Goal: Task Accomplishment & Management: Use online tool/utility

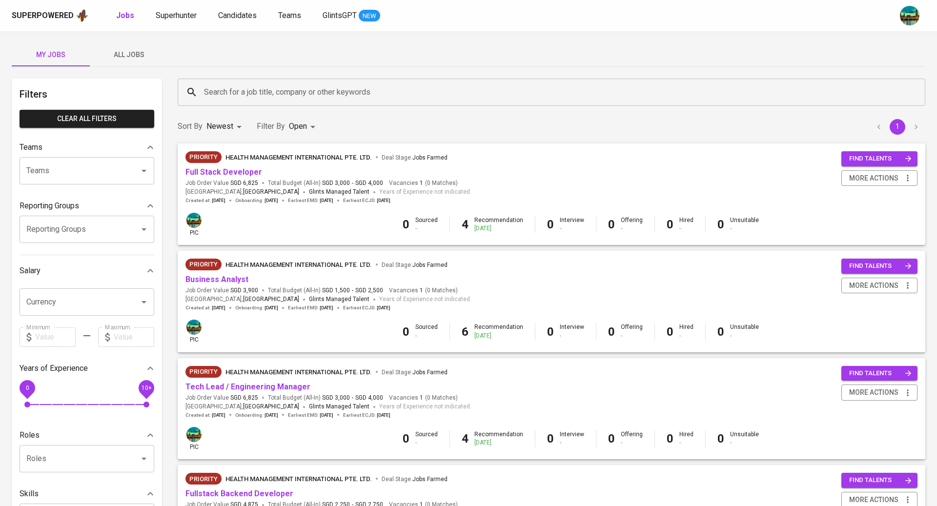
click at [225, 96] on input "Search for a job title, company or other keywords" at bounding box center [554, 92] width 705 height 19
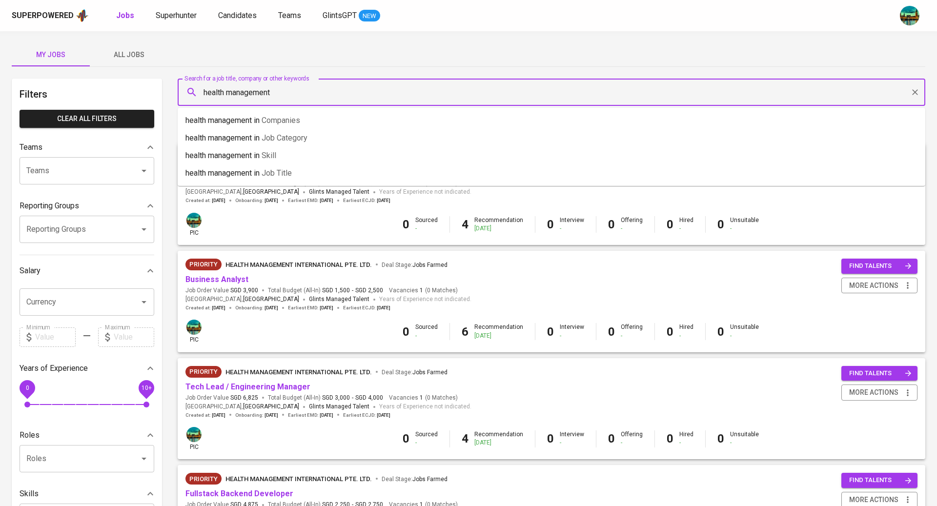
type input "health management"
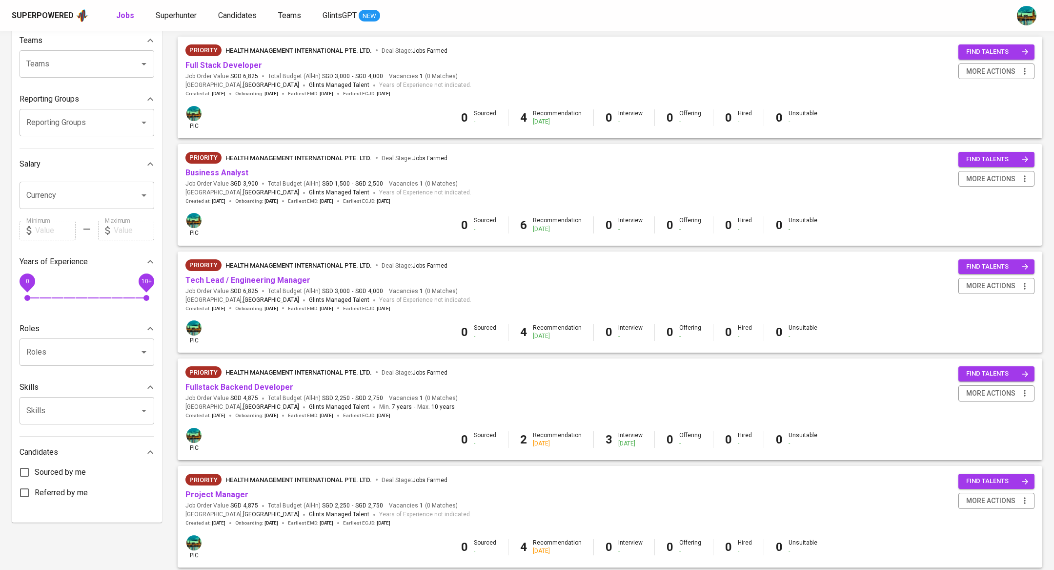
scroll to position [108, 0]
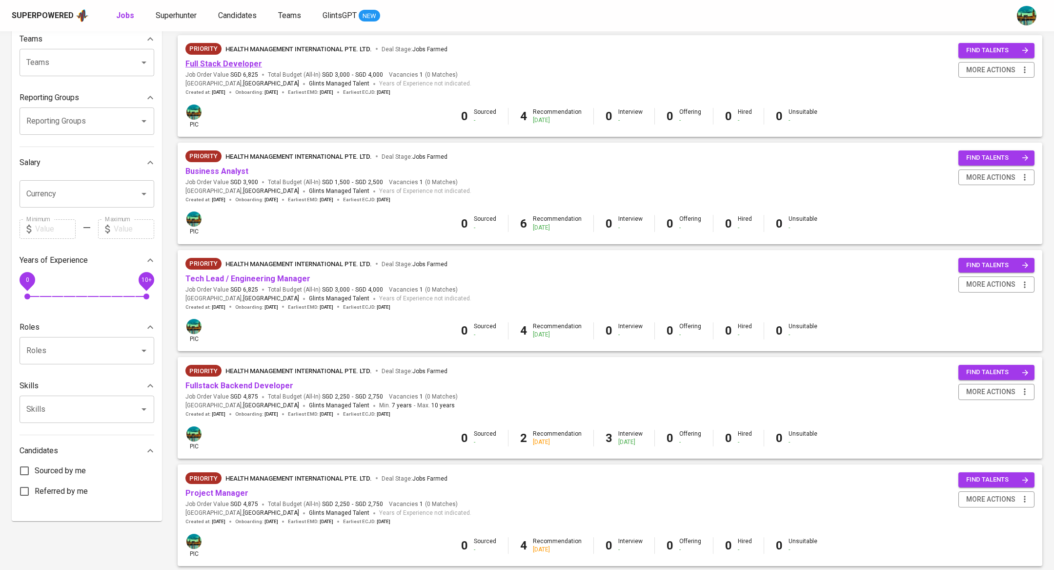
click at [230, 62] on link "Full Stack Developer" at bounding box center [223, 63] width 77 height 9
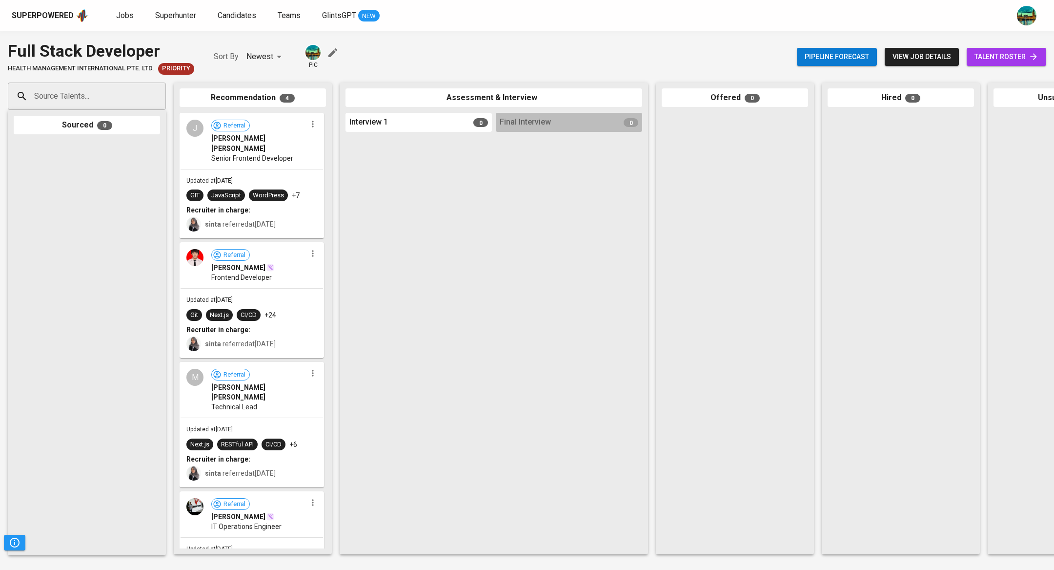
click at [937, 63] on link "talent roster" at bounding box center [1007, 57] width 80 height 18
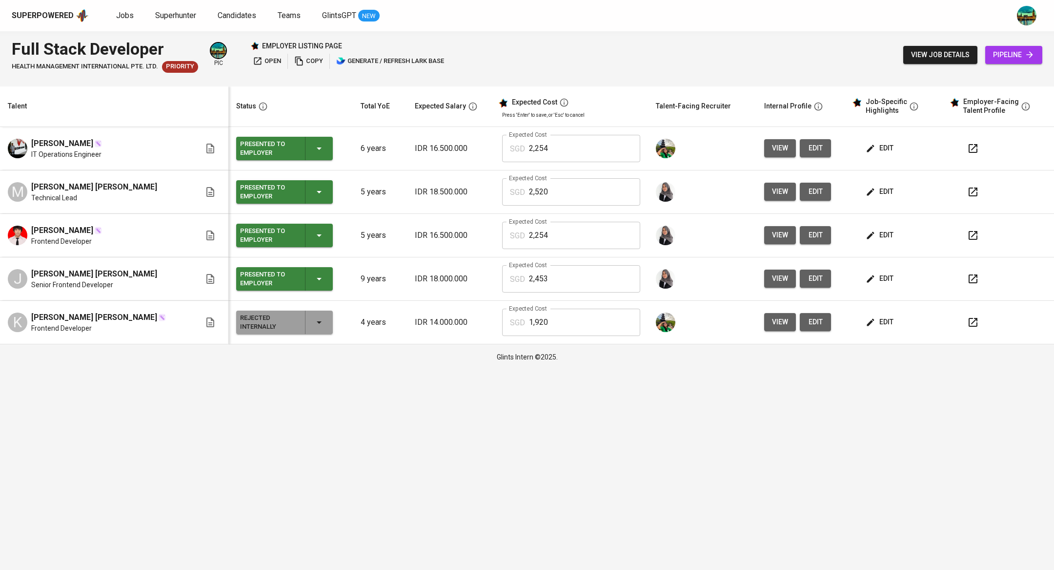
click at [273, 61] on span "open" at bounding box center [267, 61] width 28 height 11
click at [111, 15] on div "Superpowered Jobs Superhunter Candidates Teams GlintsGPT NEW" at bounding box center [512, 15] width 1000 height 15
click at [119, 16] on span "Jobs" at bounding box center [125, 15] width 18 height 9
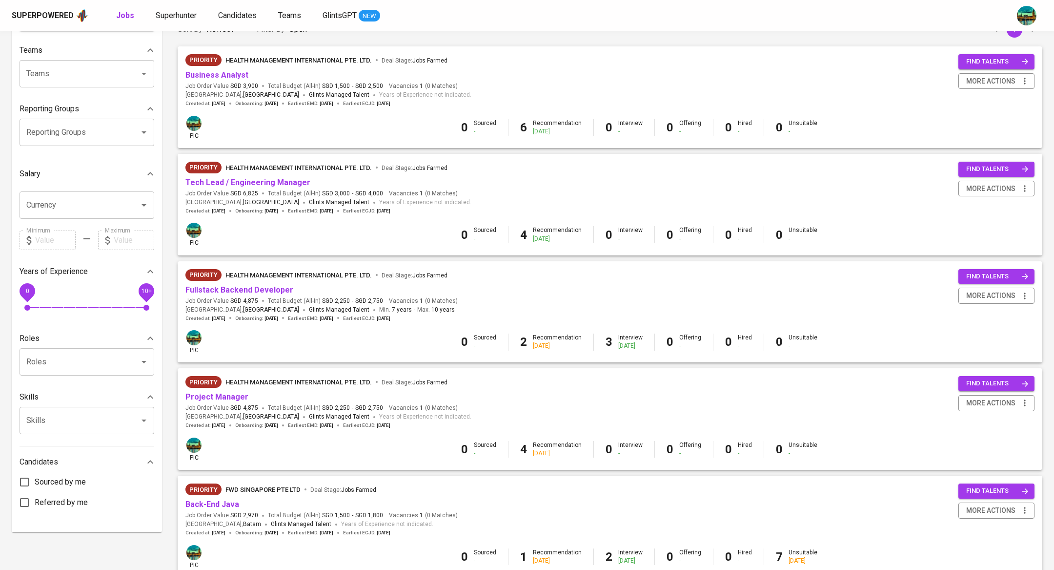
scroll to position [97, 0]
click at [260, 291] on link "Fullstack Backend Developer" at bounding box center [239, 290] width 108 height 9
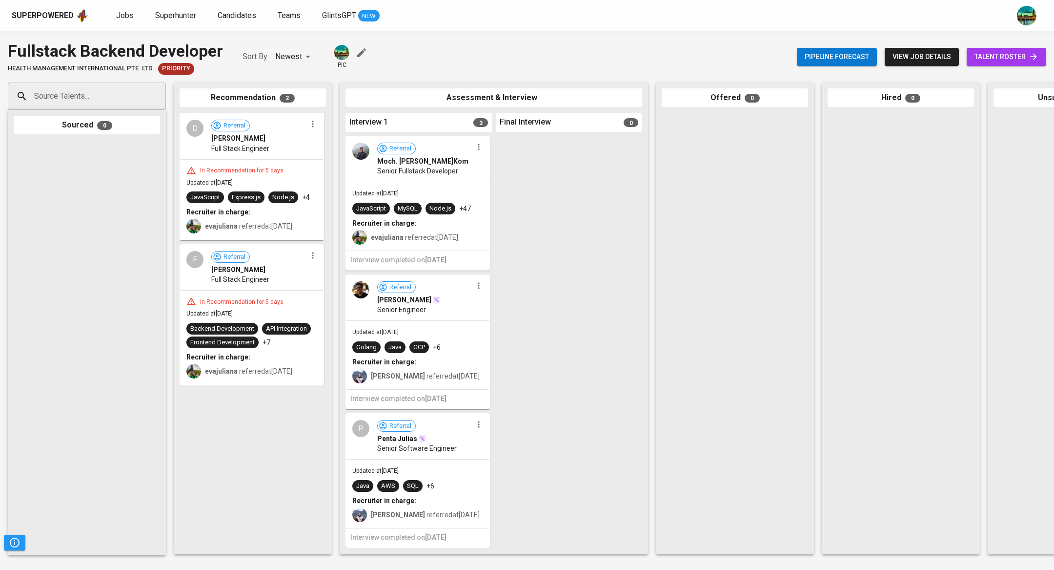
click at [937, 64] on link "talent roster" at bounding box center [1007, 57] width 80 height 18
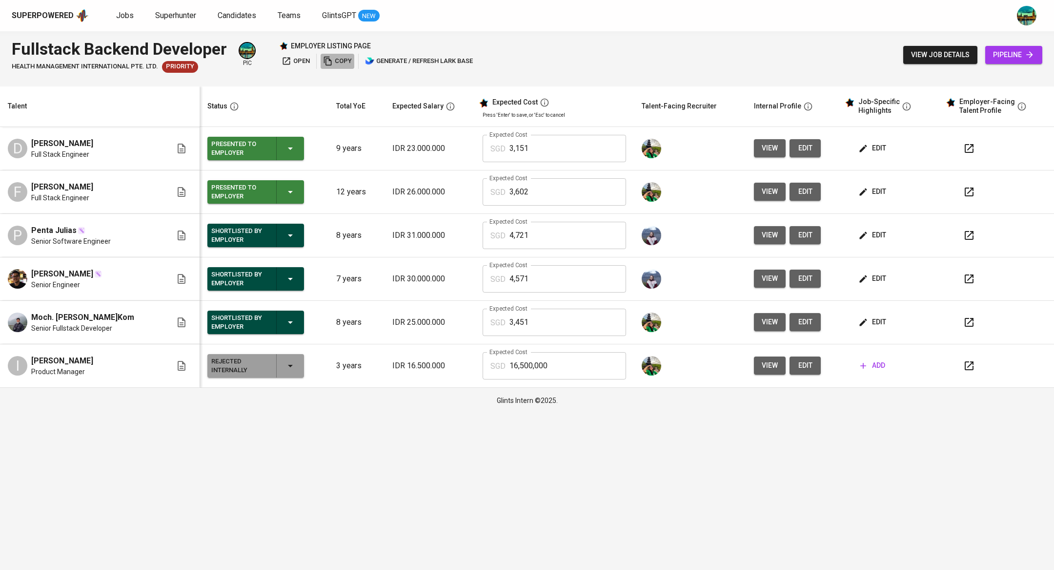
click at [343, 65] on span "copy" at bounding box center [337, 61] width 29 height 11
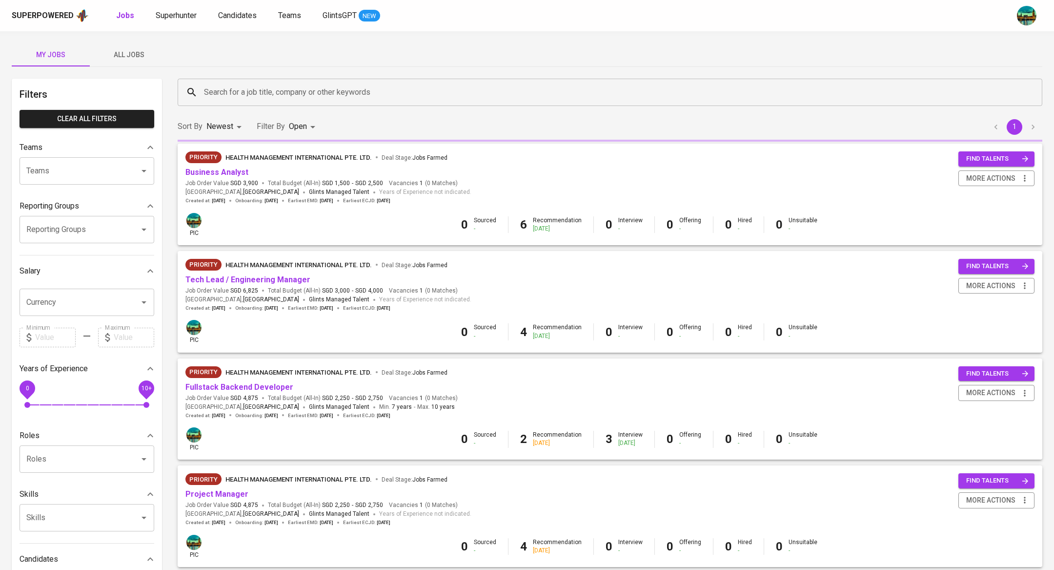
scroll to position [97, 0]
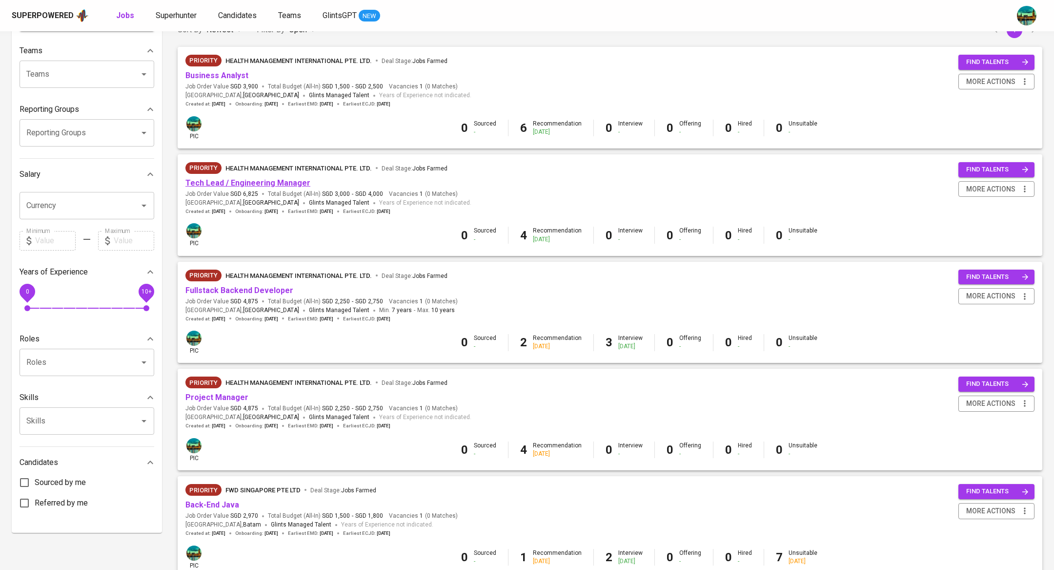
click at [258, 180] on link "Tech Lead / Engineering Manager" at bounding box center [247, 182] width 125 height 9
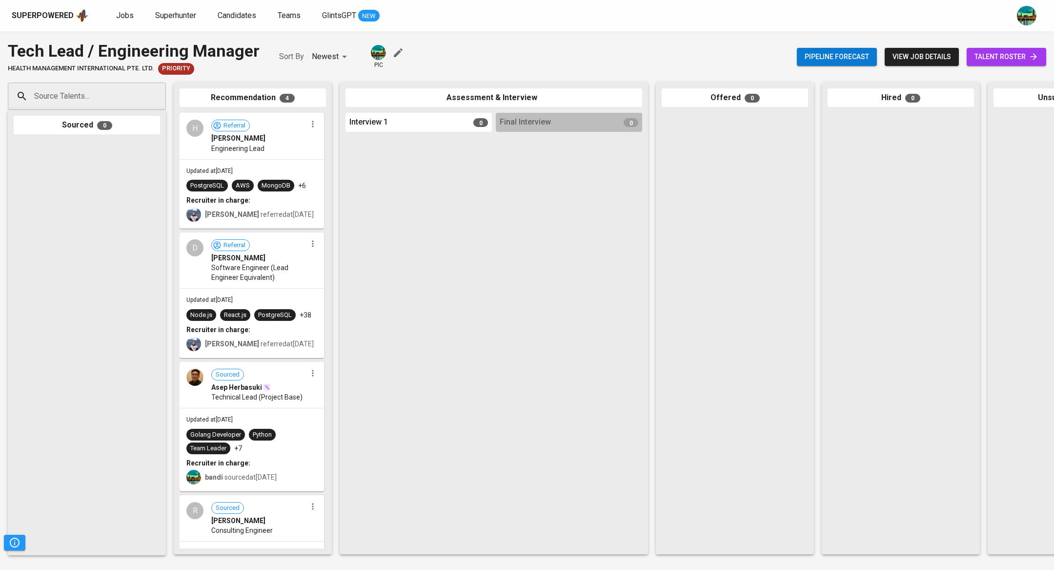
click at [937, 53] on span "talent roster" at bounding box center [1007, 57] width 64 height 12
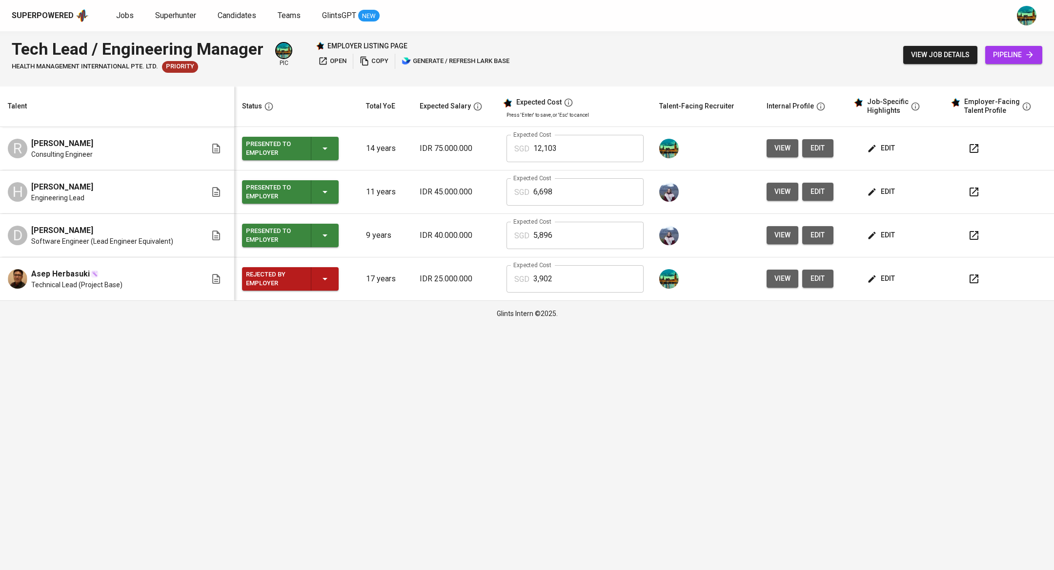
click at [372, 61] on span "copy" at bounding box center [374, 61] width 29 height 11
click at [367, 64] on icon "button" at bounding box center [365, 61] width 10 height 10
click at [113, 15] on div "Superpowered Jobs Superhunter Candidates Teams GlintsGPT NEW" at bounding box center [512, 15] width 1000 height 15
click at [124, 14] on span "Jobs" at bounding box center [125, 15] width 18 height 9
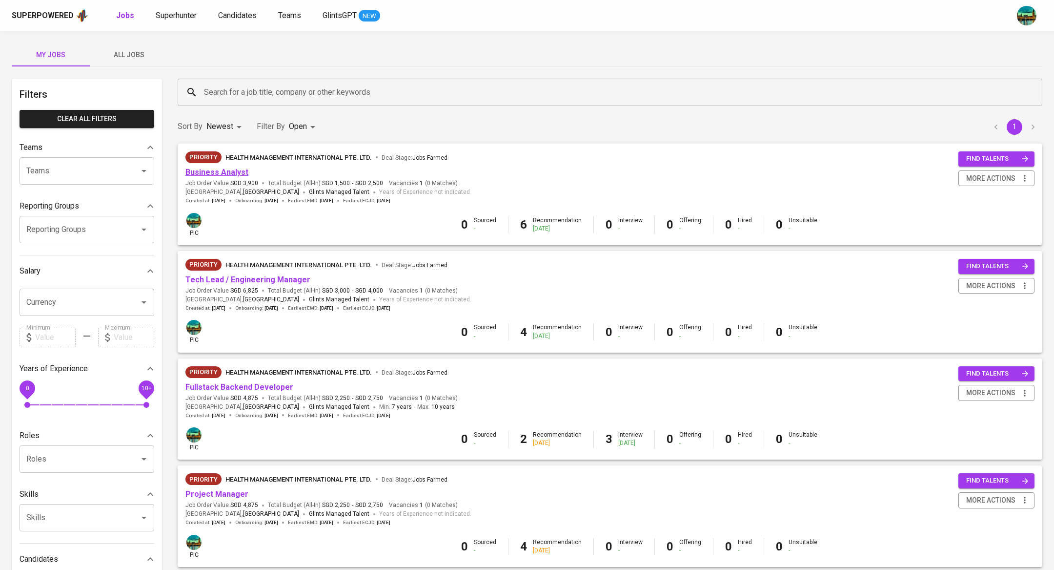
click at [227, 176] on link "Business Analyst" at bounding box center [216, 171] width 63 height 9
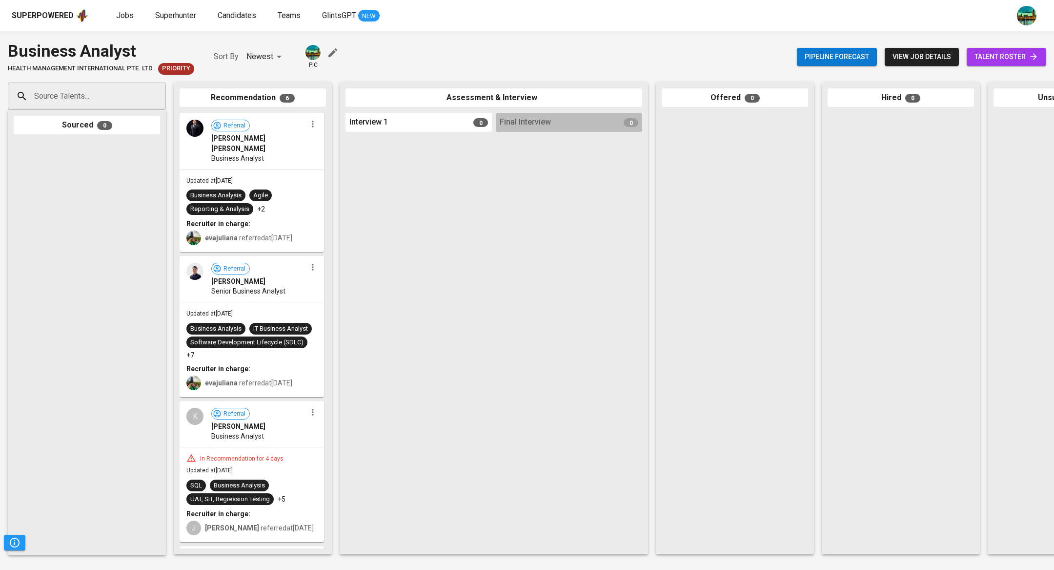
click at [937, 57] on span "talent roster" at bounding box center [1007, 57] width 64 height 12
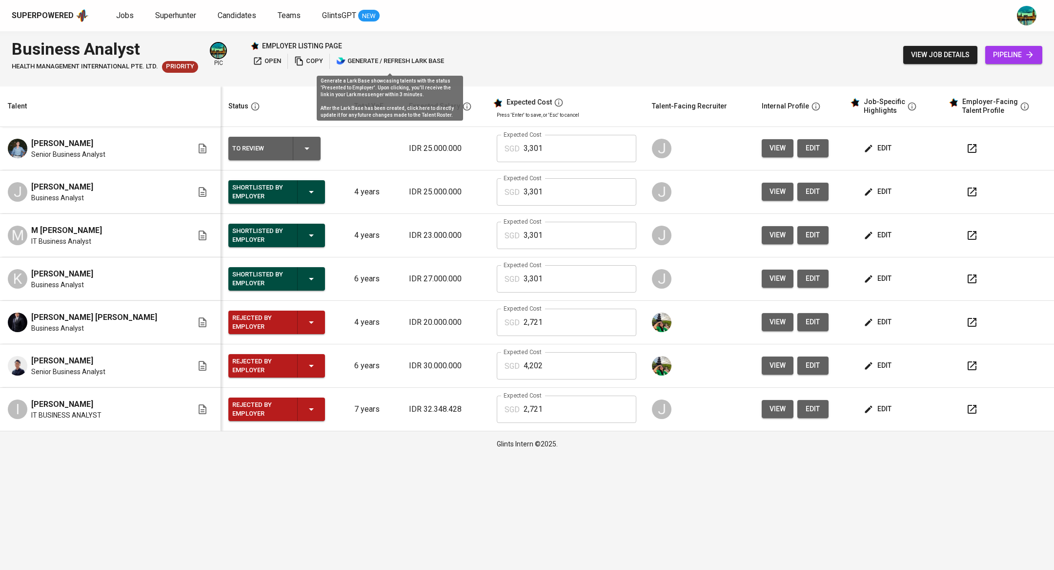
click at [364, 62] on span "generate / refresh lark base" at bounding box center [390, 61] width 108 height 11
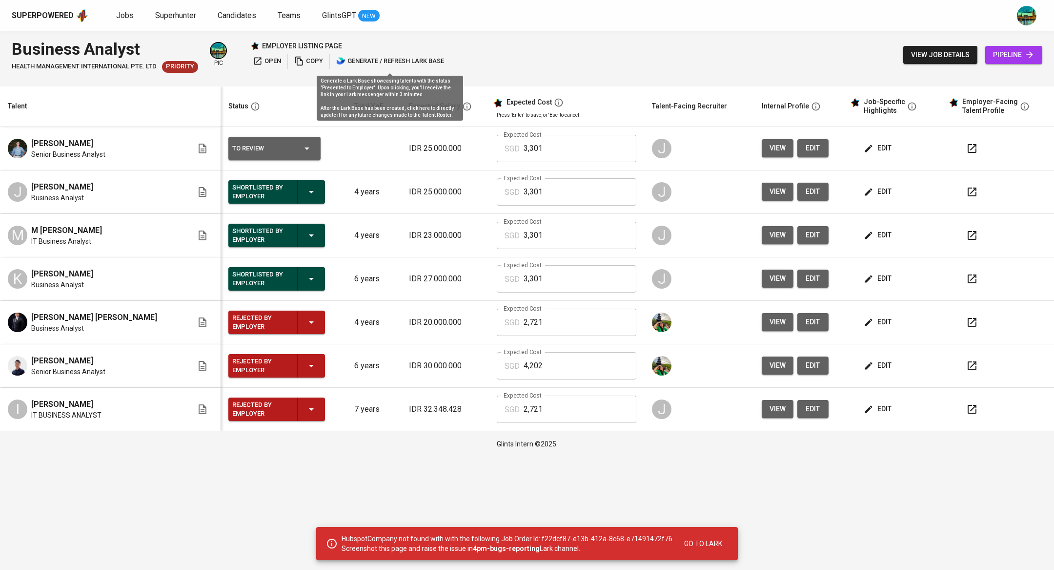
click at [364, 62] on span "generate / refresh lark base" at bounding box center [390, 61] width 108 height 11
